Goal: Task Accomplishment & Management: Complete application form

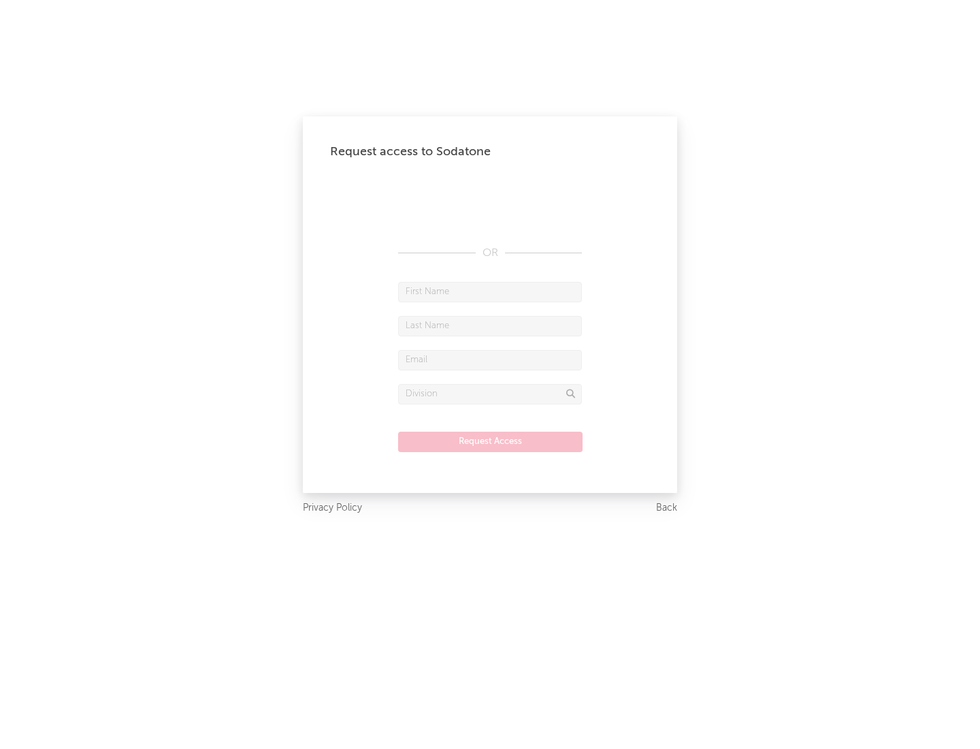
click at [490, 291] on input "text" at bounding box center [490, 292] width 184 height 20
type input "[PERSON_NAME]"
click at [490, 325] on input "text" at bounding box center [490, 326] width 184 height 20
type input "[PERSON_NAME]"
click at [490, 359] on input "text" at bounding box center [490, 360] width 184 height 20
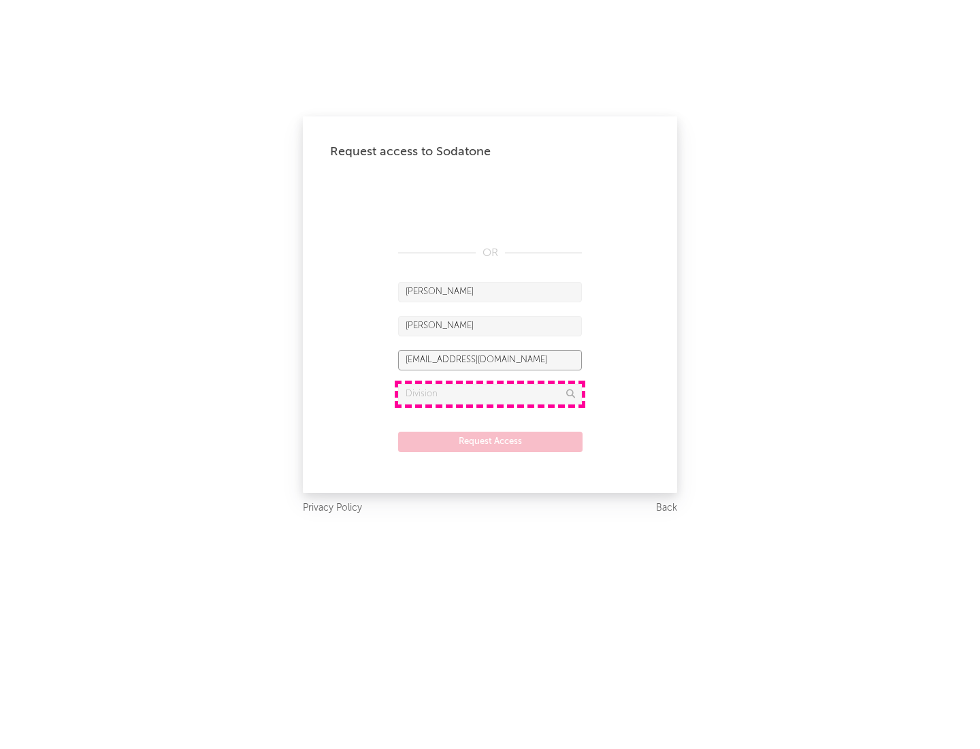
type input "[EMAIL_ADDRESS][DOMAIN_NAME]"
click at [490, 393] on input "text" at bounding box center [490, 394] width 184 height 20
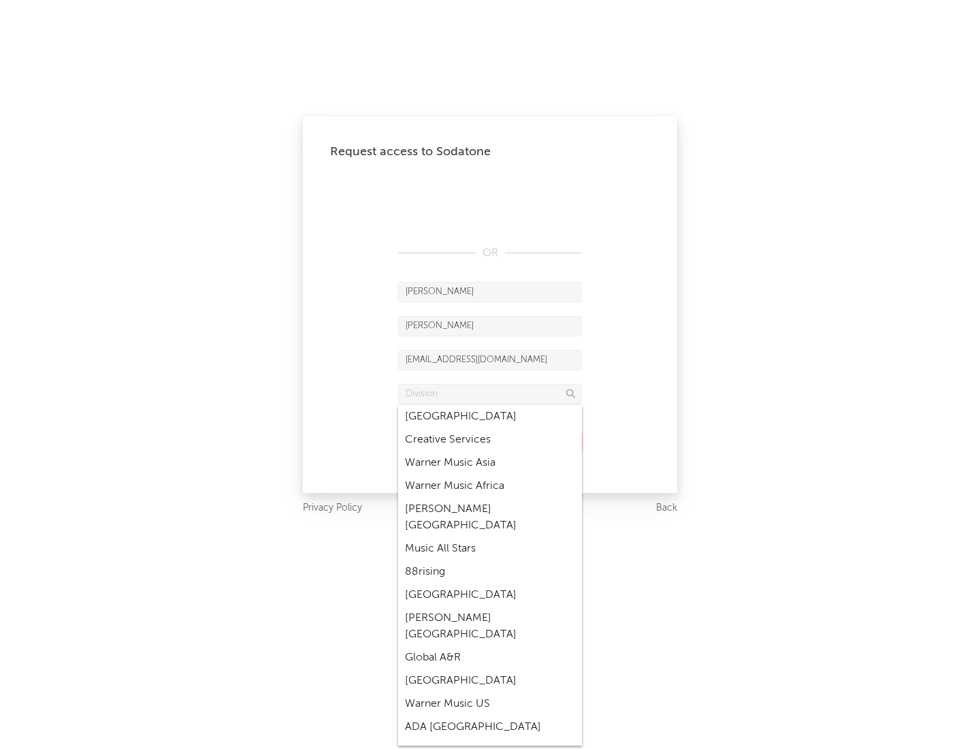
click at [490, 537] on div "Music All Stars" at bounding box center [490, 548] width 184 height 23
type input "Music All Stars"
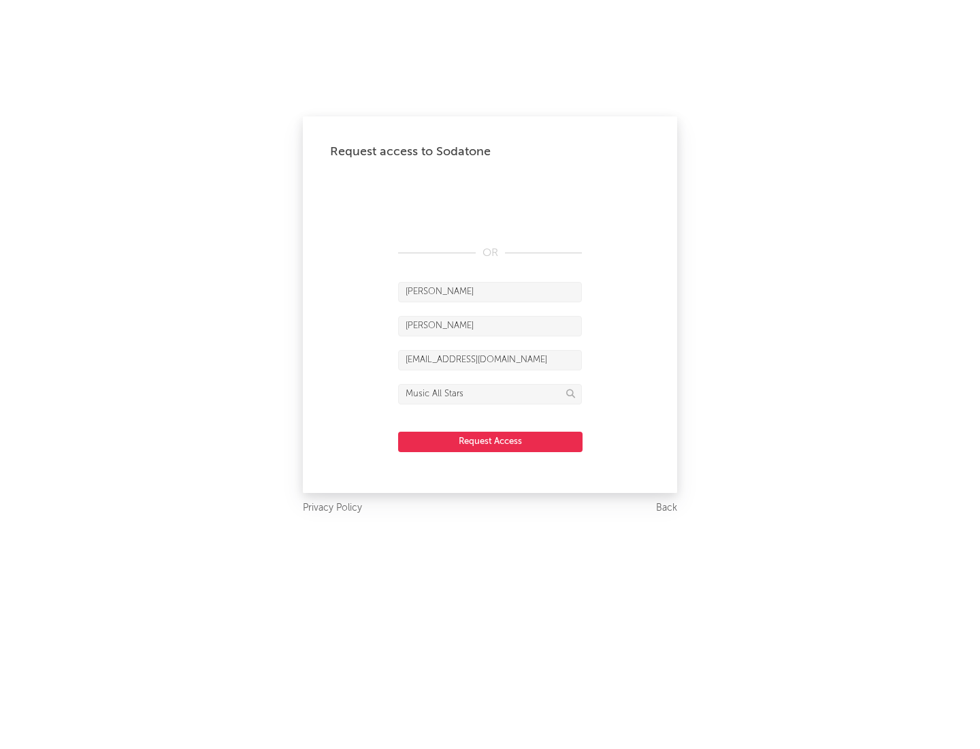
click at [490, 441] on button "Request Access" at bounding box center [490, 442] width 184 height 20
